Goal: Task Accomplishment & Management: Manage account settings

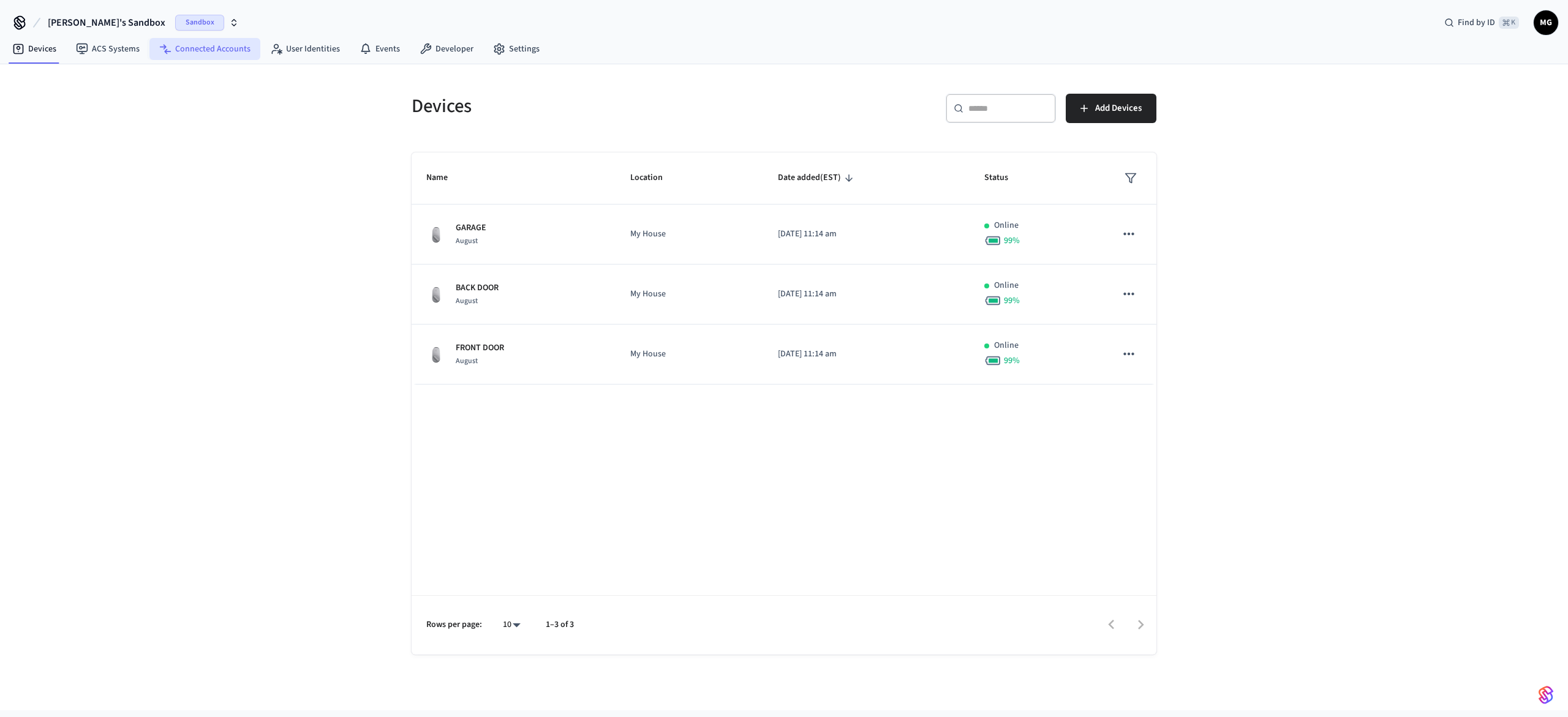
click at [174, 42] on link "Connected Accounts" at bounding box center [204, 48] width 110 height 22
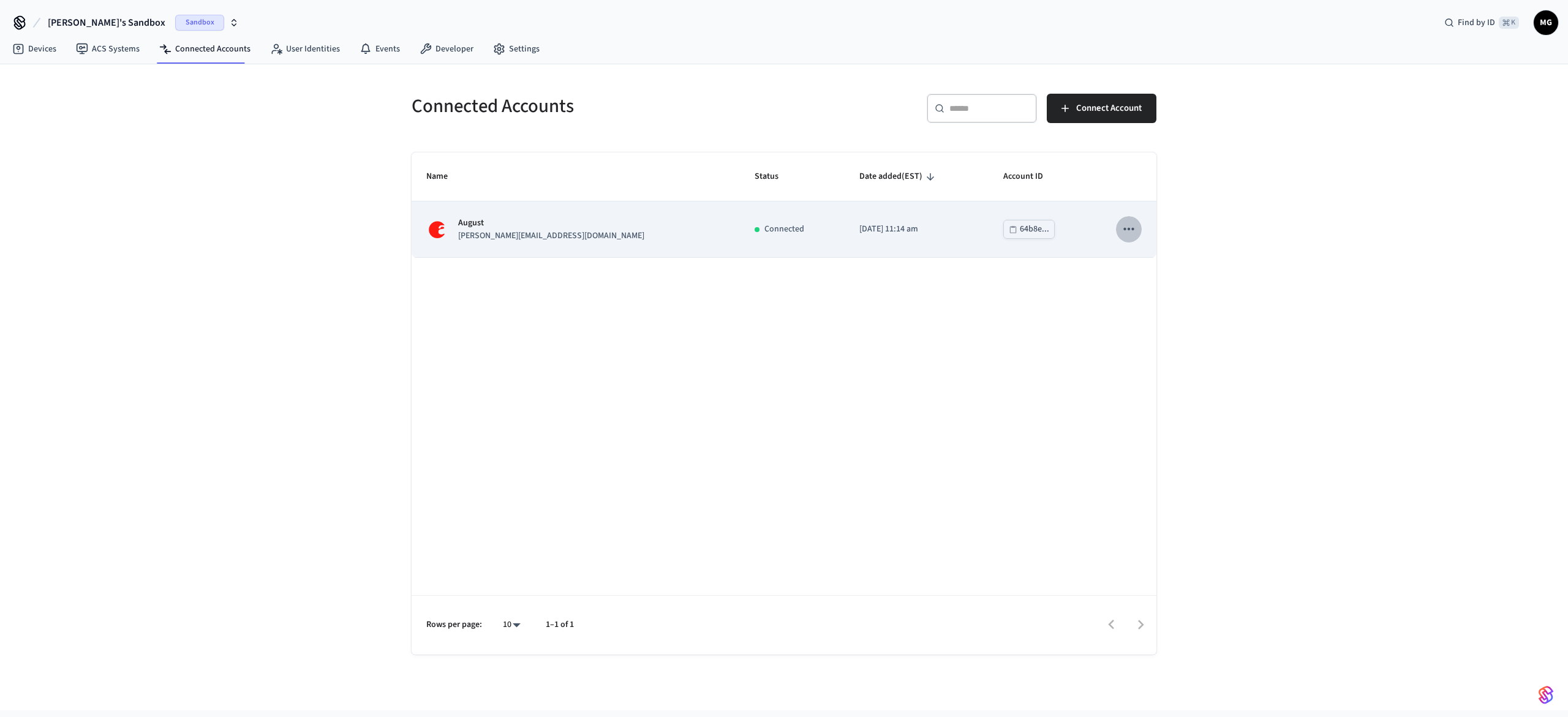
click at [1129, 227] on icon "sticky table" at bounding box center [1129, 229] width 16 height 16
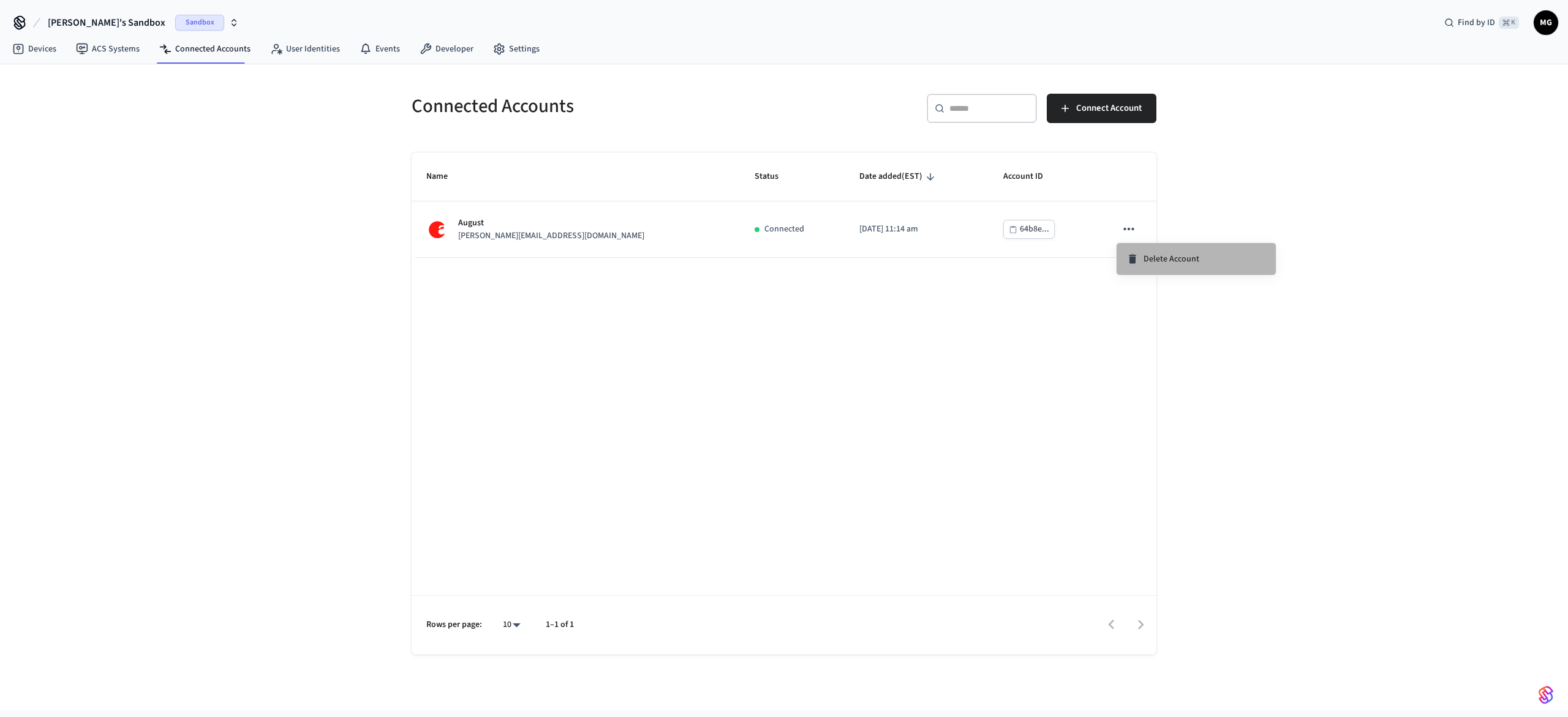
click at [1156, 259] on span "Delete Account" at bounding box center [1171, 259] width 56 height 12
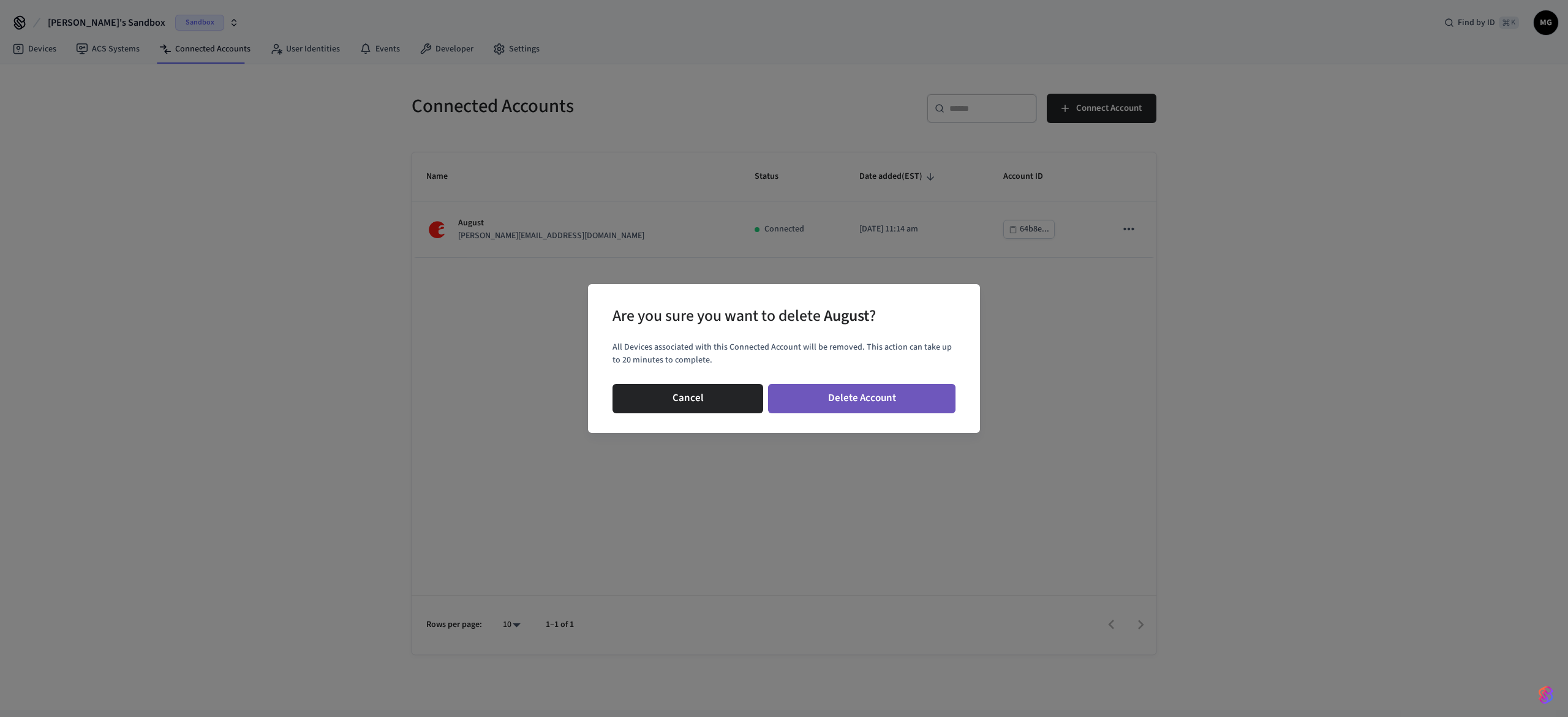
click at [851, 399] on button "Delete Account" at bounding box center [862, 398] width 187 height 29
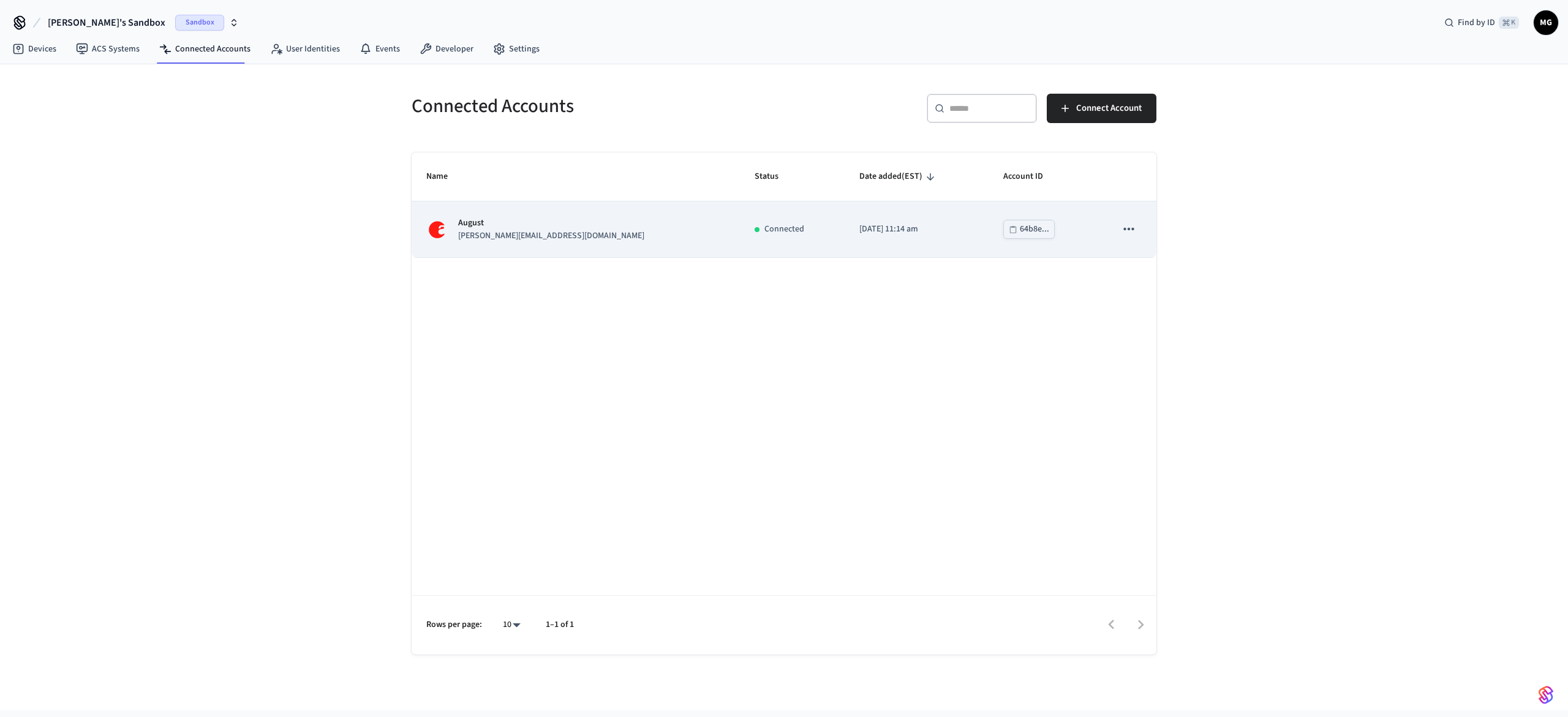
click at [1123, 226] on icon "sticky table" at bounding box center [1129, 229] width 16 height 16
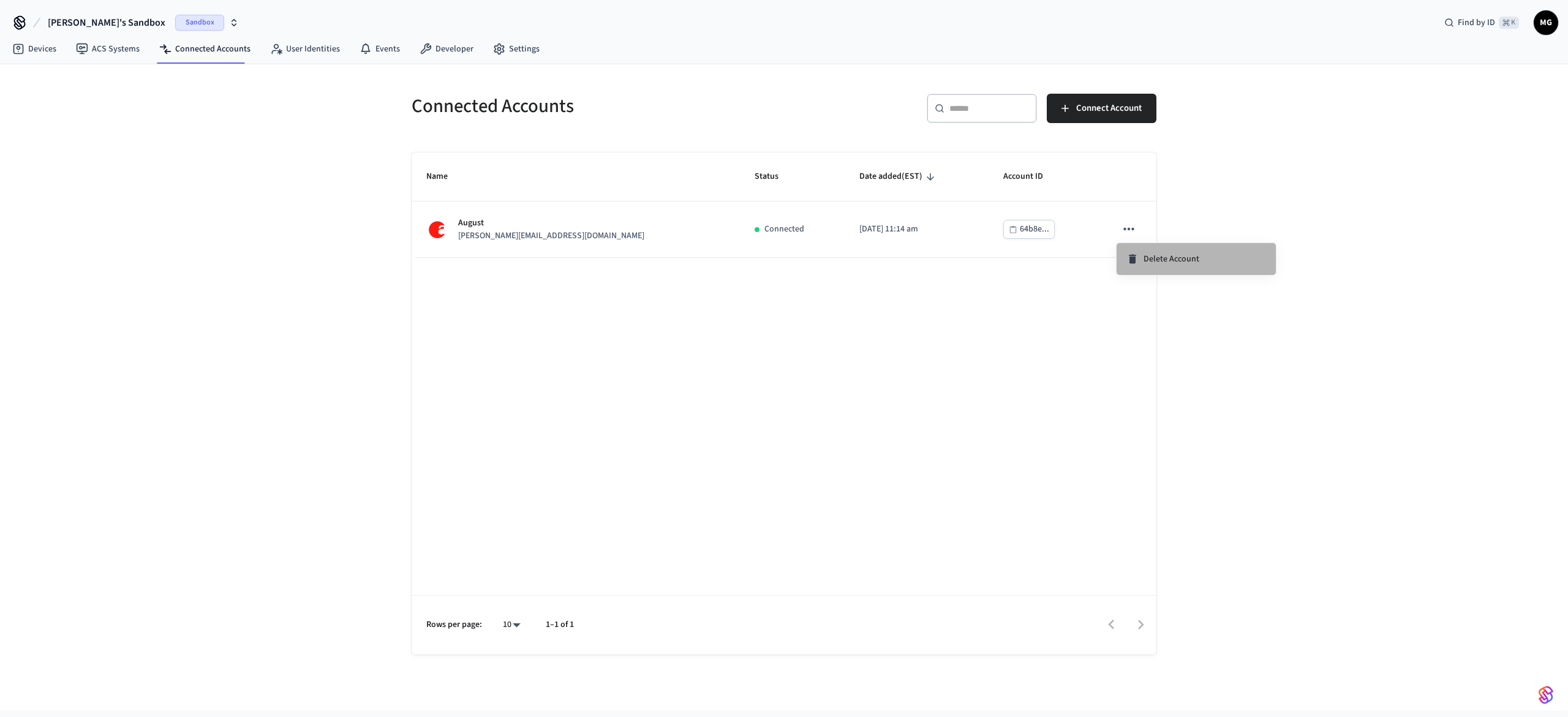
click at [1155, 263] on span "Delete Account" at bounding box center [1171, 259] width 56 height 12
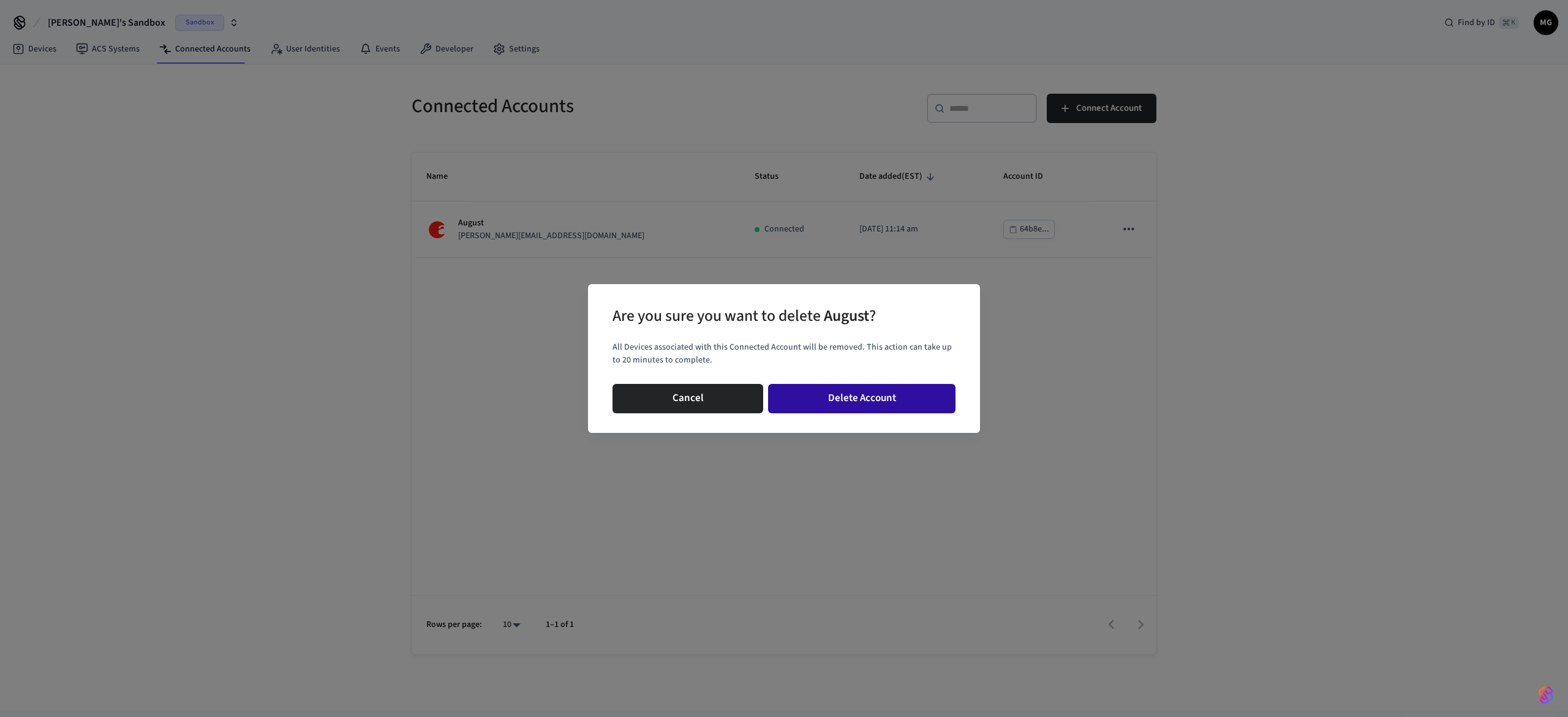
click at [897, 401] on button "Delete Account" at bounding box center [862, 398] width 187 height 29
